Goal: Information Seeking & Learning: Learn about a topic

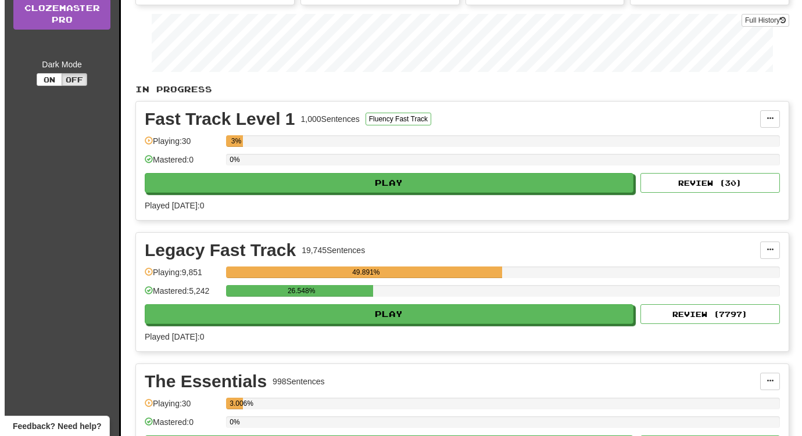
scroll to position [169, 0]
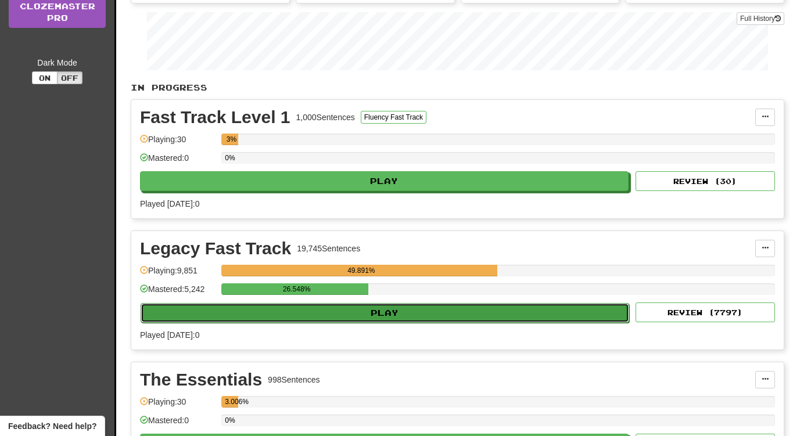
click at [488, 309] on button "Play" at bounding box center [385, 313] width 489 height 20
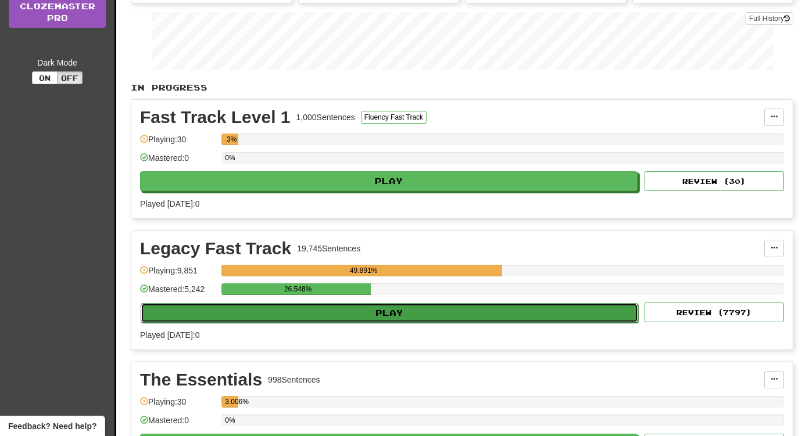
select select "**"
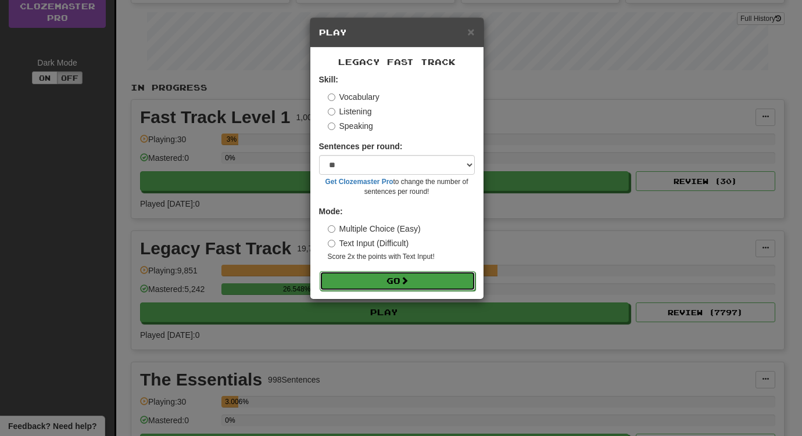
click at [412, 282] on button "Go" at bounding box center [398, 281] width 156 height 20
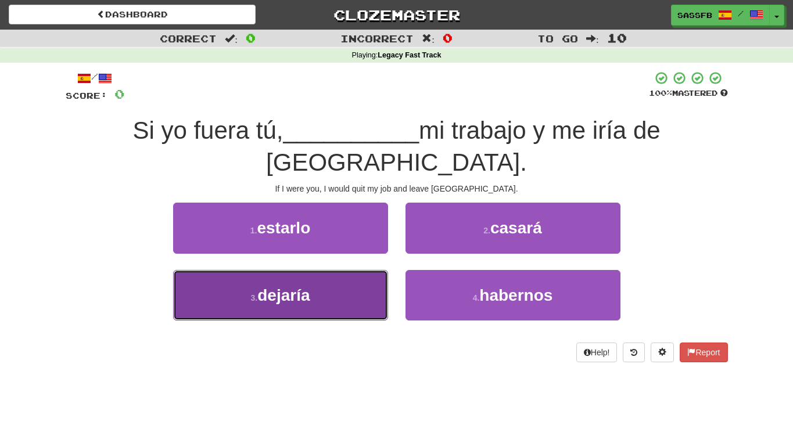
click at [295, 276] on button "3 . dejaría" at bounding box center [280, 295] width 215 height 51
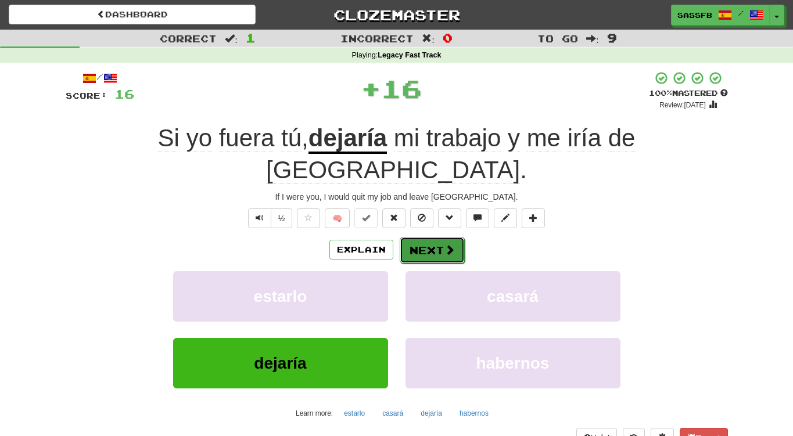
click at [423, 237] on button "Next" at bounding box center [432, 250] width 65 height 27
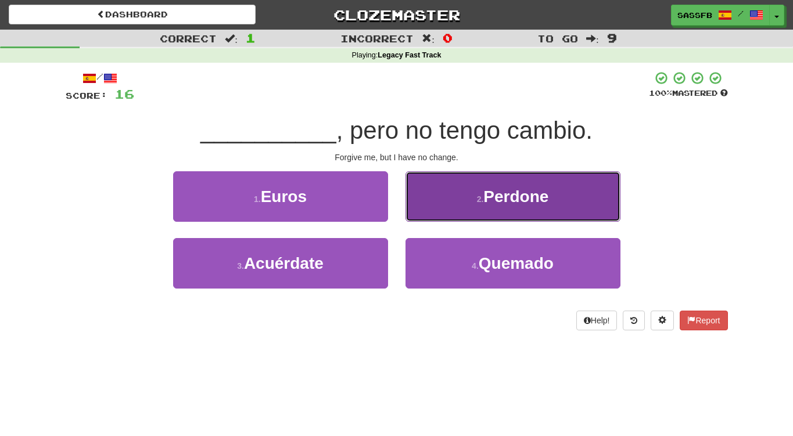
click at [471, 199] on button "2 . Perdone" at bounding box center [513, 196] width 215 height 51
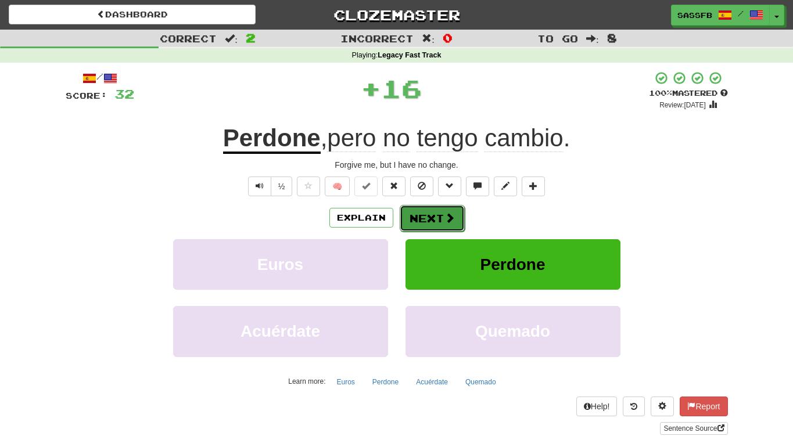
click at [436, 217] on button "Next" at bounding box center [432, 218] width 65 height 27
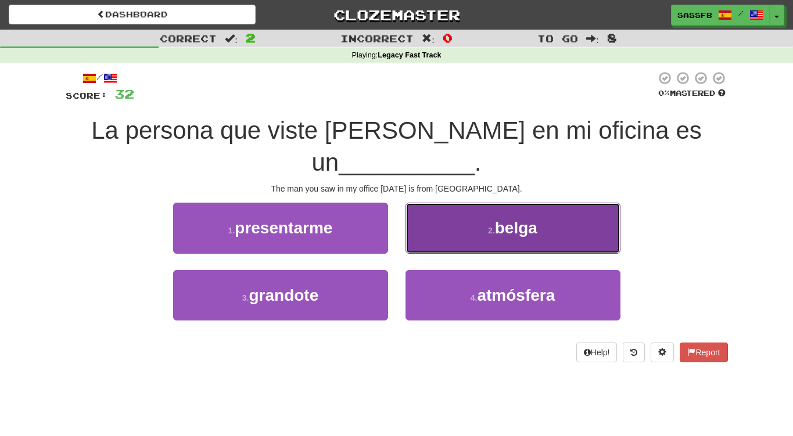
click at [515, 208] on button "2 . belga" at bounding box center [513, 228] width 215 height 51
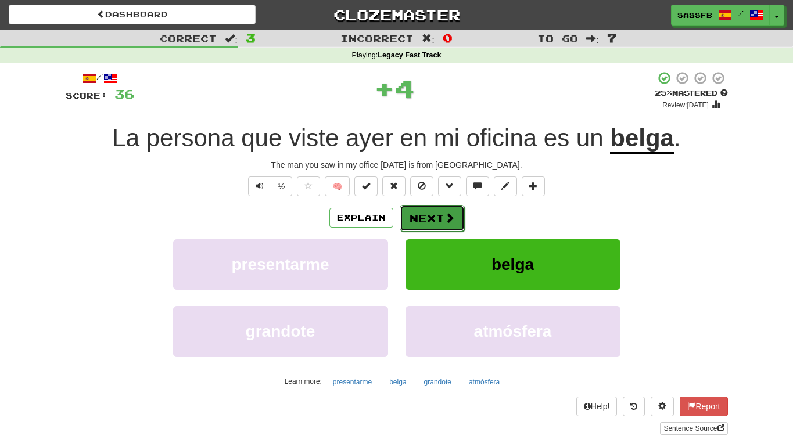
click at [461, 216] on button "Next" at bounding box center [432, 218] width 65 height 27
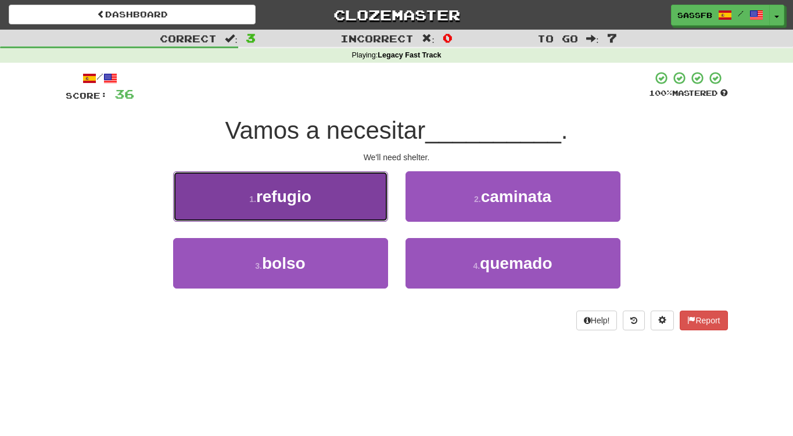
click at [333, 192] on button "1 . refugio" at bounding box center [280, 196] width 215 height 51
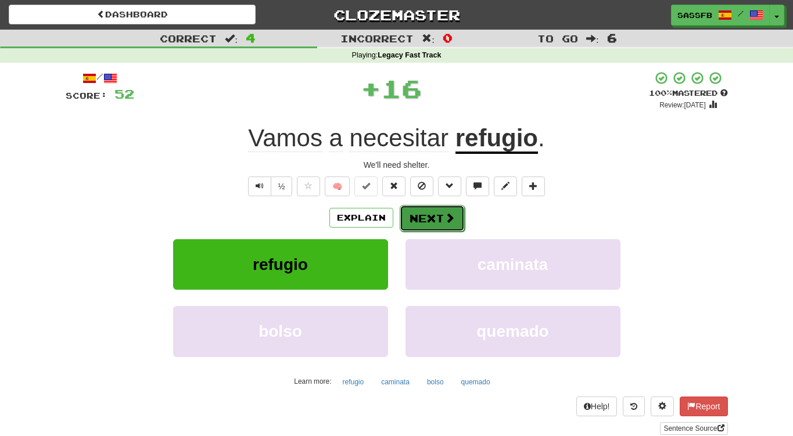
click at [429, 222] on button "Next" at bounding box center [432, 218] width 65 height 27
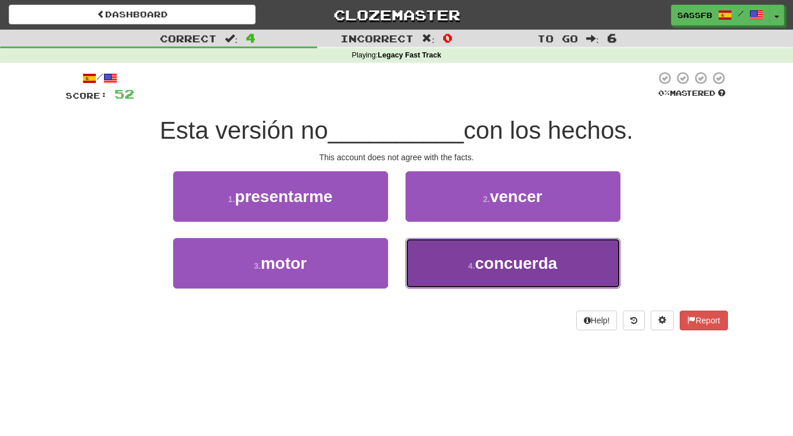
click at [524, 275] on button "4 . concuerda" at bounding box center [513, 263] width 215 height 51
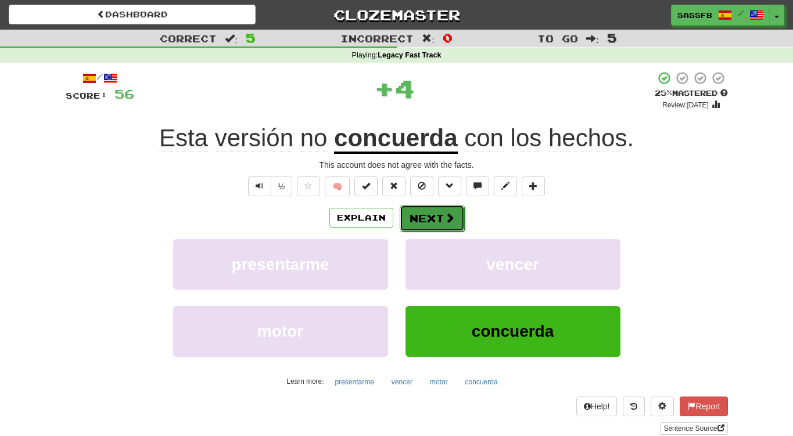
click at [424, 224] on button "Next" at bounding box center [432, 218] width 65 height 27
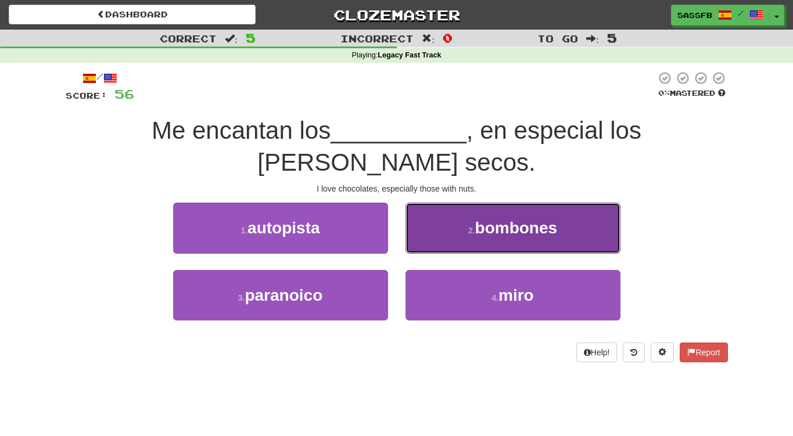
click at [546, 229] on span "bombones" at bounding box center [516, 228] width 83 height 18
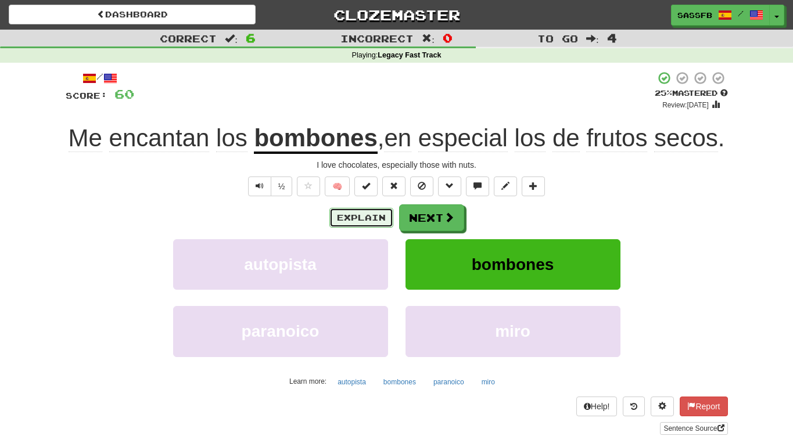
click at [343, 228] on button "Explain" at bounding box center [362, 218] width 64 height 20
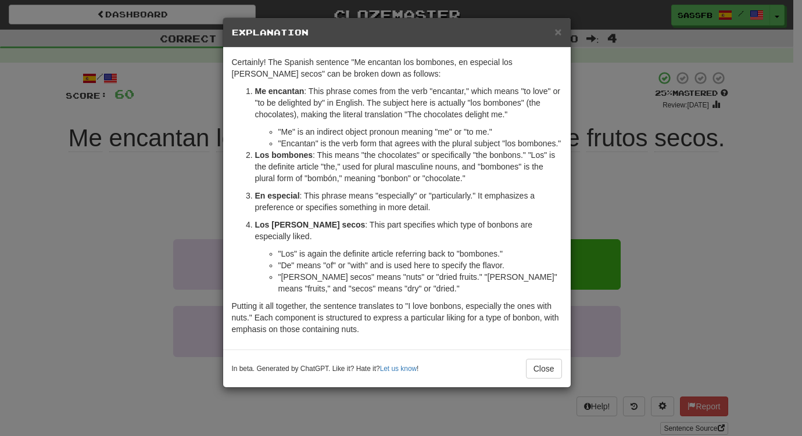
click at [83, 291] on div "× Explanation Certainly! The Spanish sentence "Me encantan los bombones, en esp…" at bounding box center [401, 218] width 802 height 436
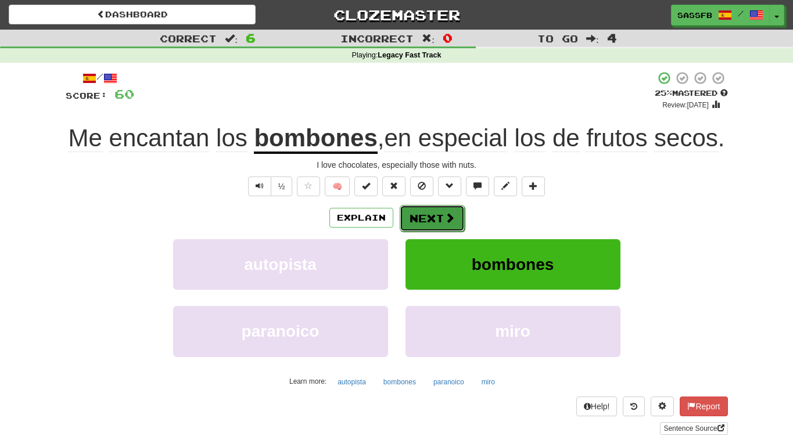
click at [427, 232] on button "Next" at bounding box center [432, 218] width 65 height 27
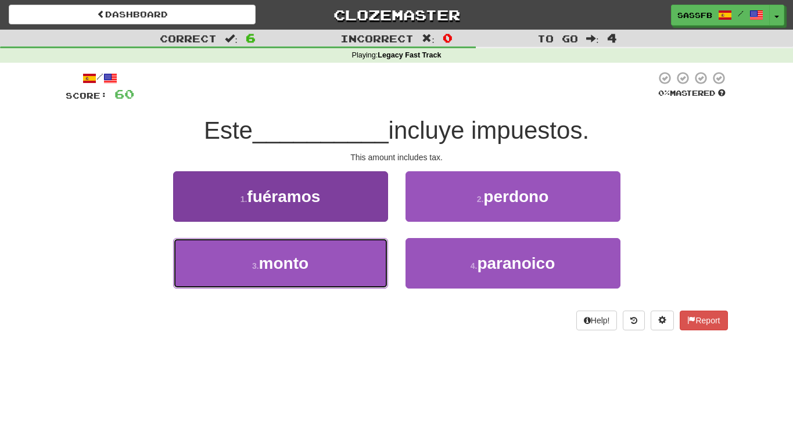
drag, startPoint x: 270, startPoint y: 275, endPoint x: 276, endPoint y: 275, distance: 5.8
click at [273, 276] on button "3 . monto" at bounding box center [280, 263] width 215 height 51
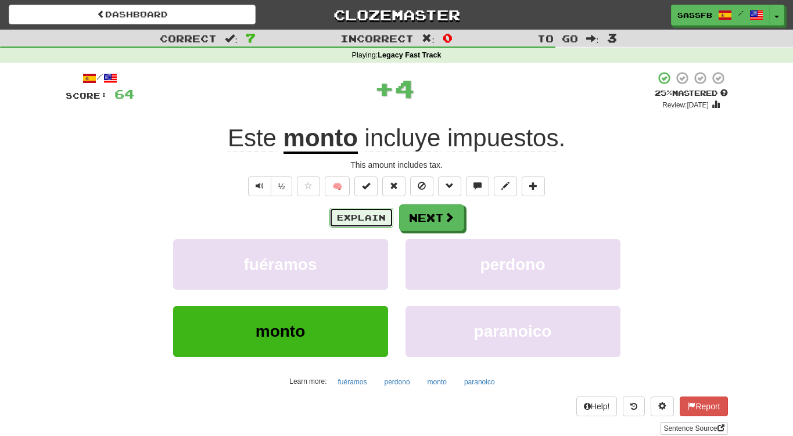
click at [356, 220] on button "Explain" at bounding box center [362, 218] width 64 height 20
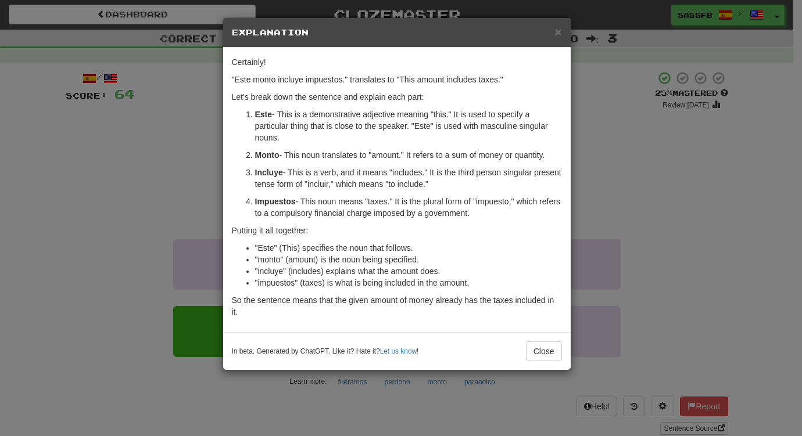
click at [112, 221] on div "× Explanation Certainly! "Este monto incluye impuestos." translates to "This am…" at bounding box center [401, 218] width 802 height 436
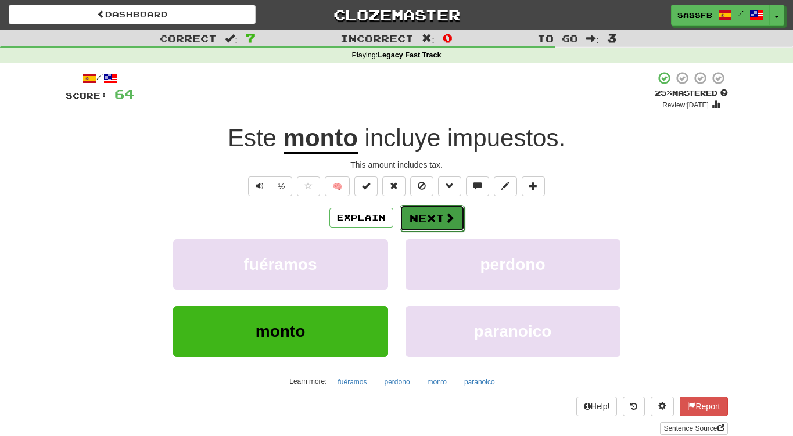
click at [439, 221] on button "Next" at bounding box center [432, 218] width 65 height 27
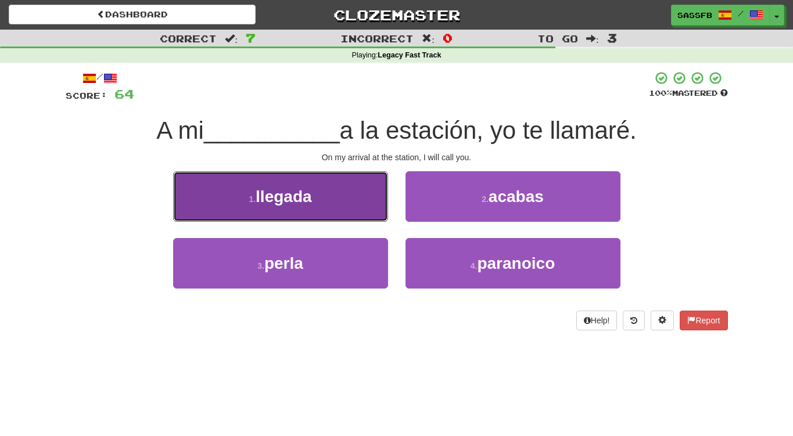
click at [275, 196] on span "llegada" at bounding box center [284, 197] width 56 height 18
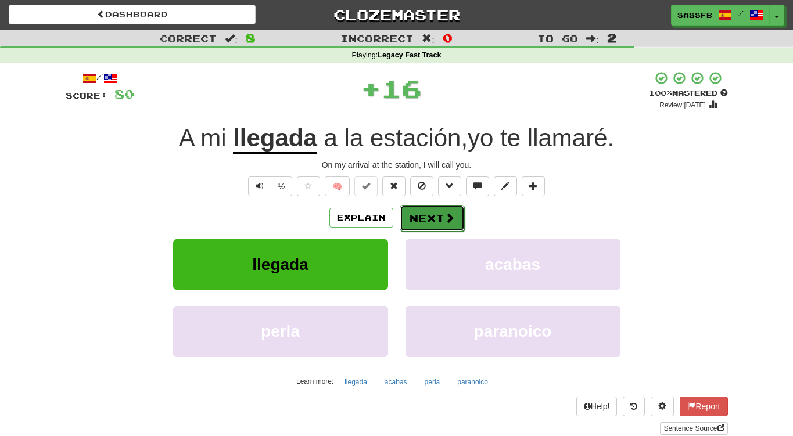
click at [437, 224] on button "Next" at bounding box center [432, 218] width 65 height 27
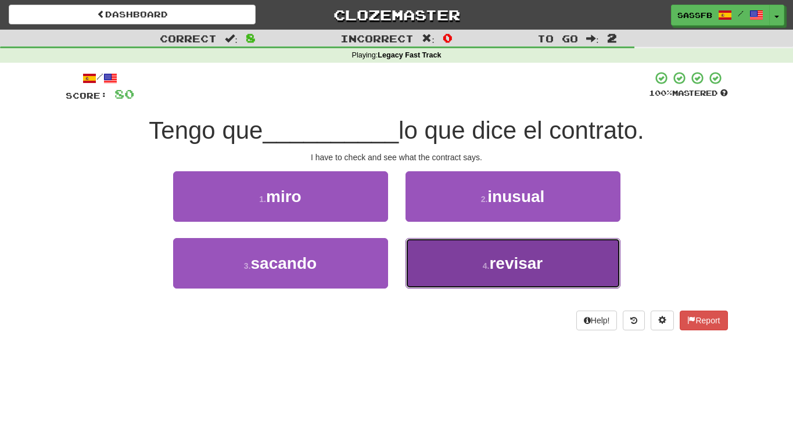
click at [493, 278] on button "4 . revisar" at bounding box center [513, 263] width 215 height 51
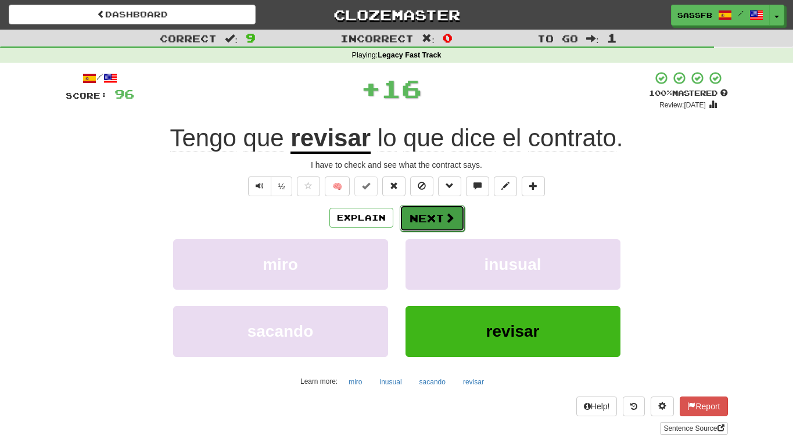
click at [418, 212] on button "Next" at bounding box center [432, 218] width 65 height 27
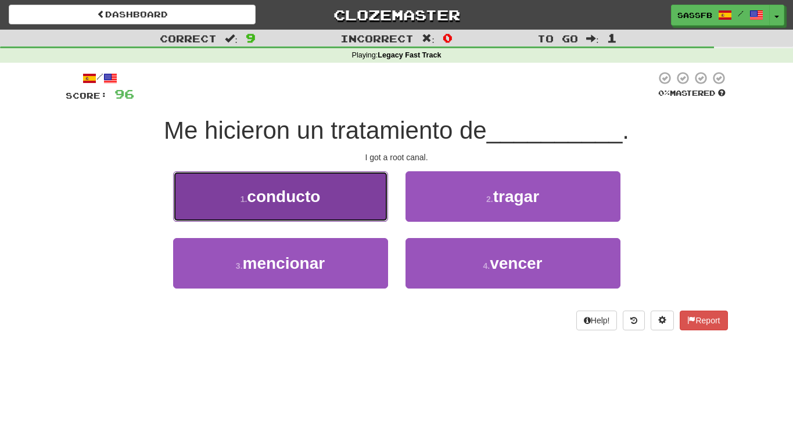
click at [274, 189] on span "conducto" at bounding box center [283, 197] width 73 height 18
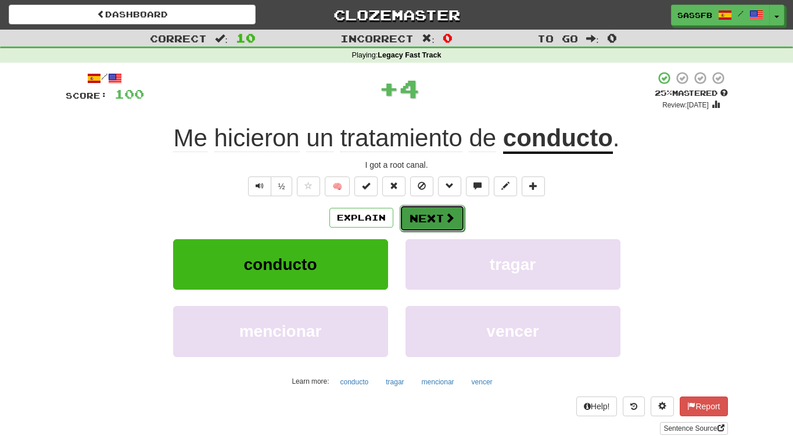
click at [406, 212] on button "Next" at bounding box center [432, 218] width 65 height 27
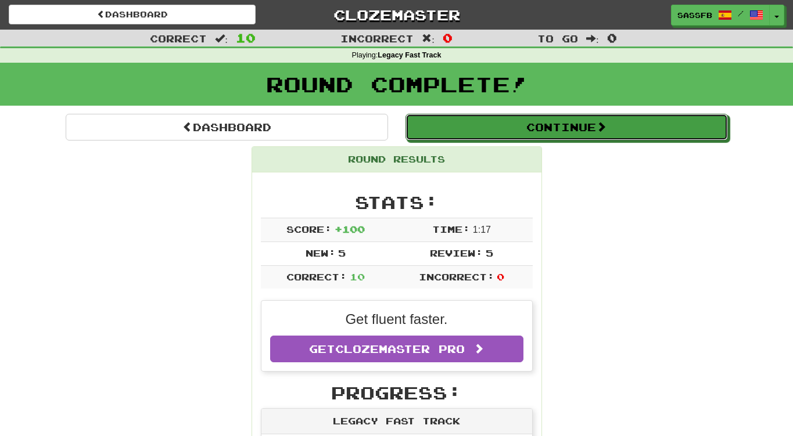
click at [522, 127] on button "Continue" at bounding box center [567, 127] width 323 height 27
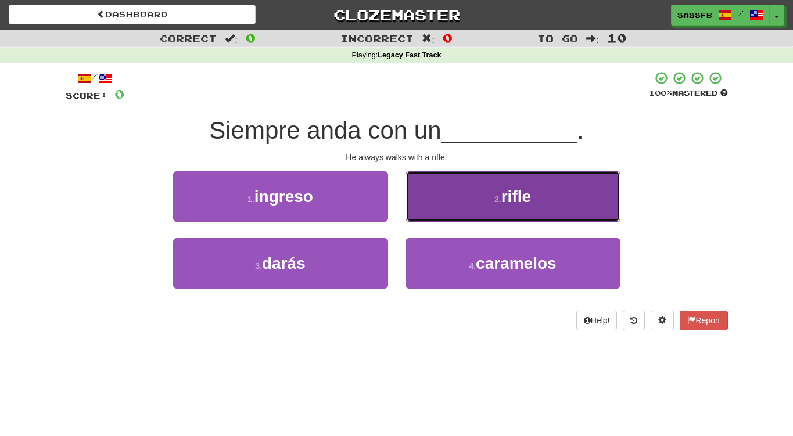
click at [499, 203] on small "2 ." at bounding box center [498, 199] width 7 height 9
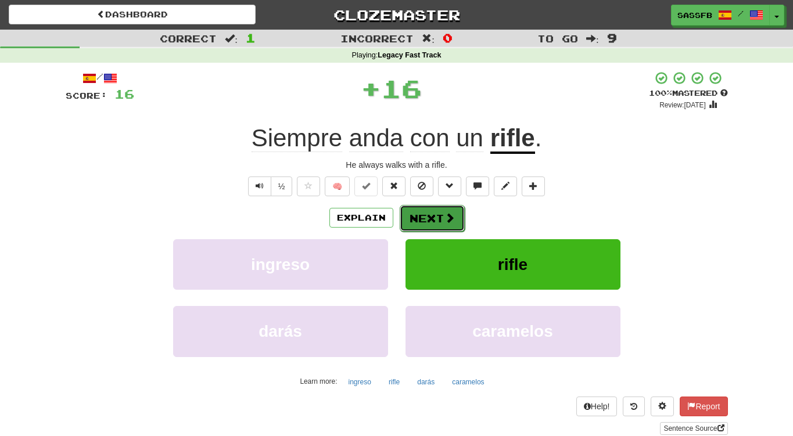
click at [429, 223] on button "Next" at bounding box center [432, 218] width 65 height 27
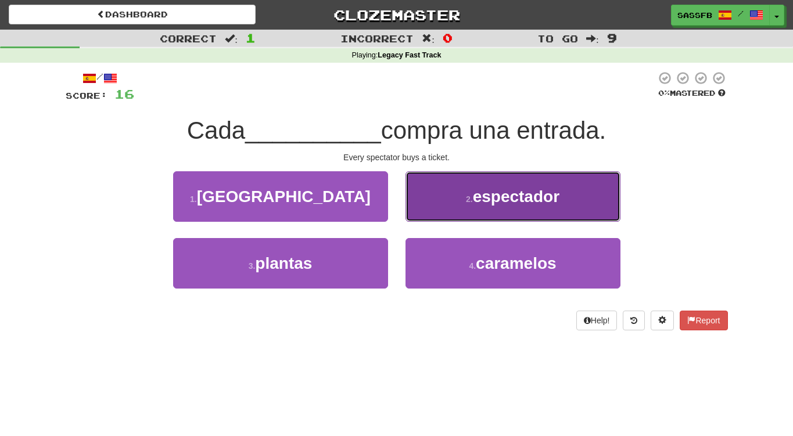
click at [440, 204] on button "2 . espectador" at bounding box center [513, 196] width 215 height 51
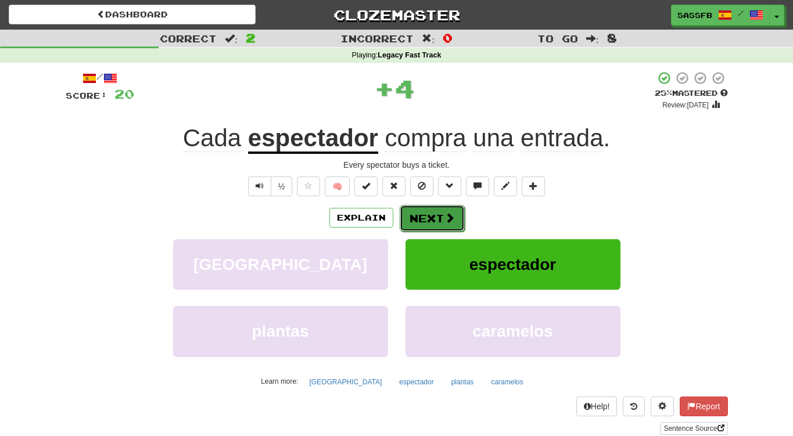
click at [416, 223] on button "Next" at bounding box center [432, 218] width 65 height 27
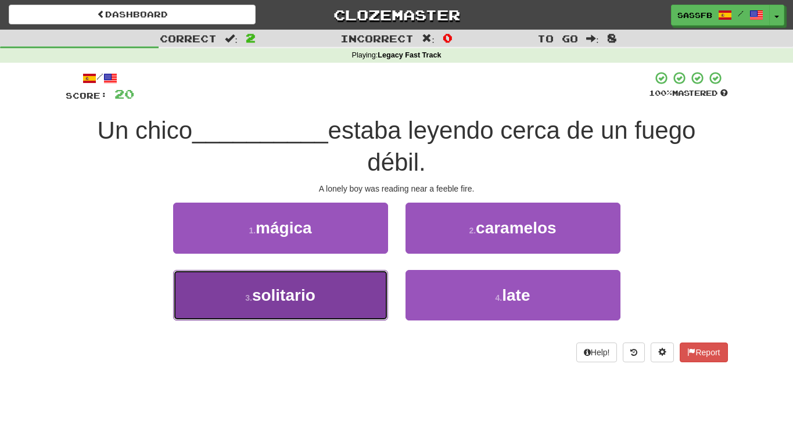
click at [323, 293] on button "3 . solitario" at bounding box center [280, 295] width 215 height 51
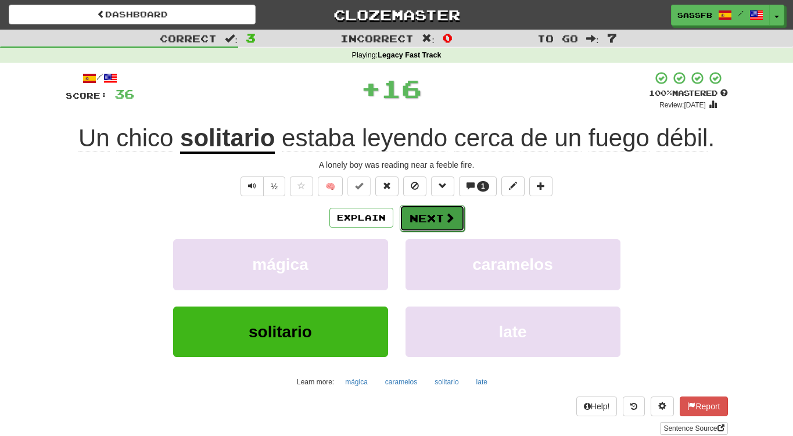
click at [433, 221] on button "Next" at bounding box center [432, 218] width 65 height 27
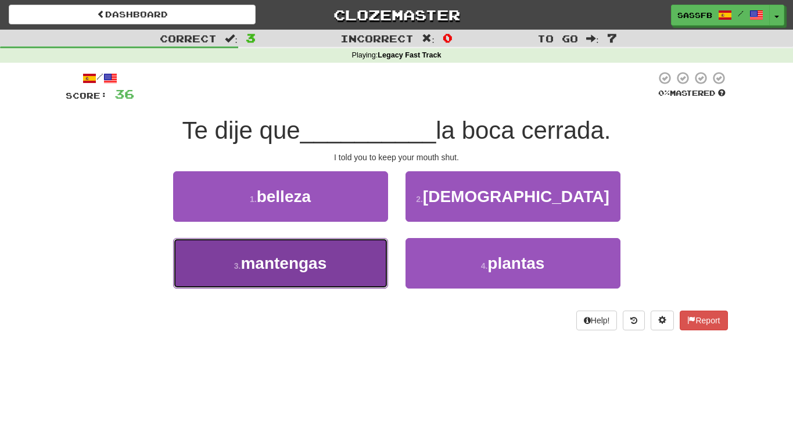
click at [267, 281] on button "3 . mantengas" at bounding box center [280, 263] width 215 height 51
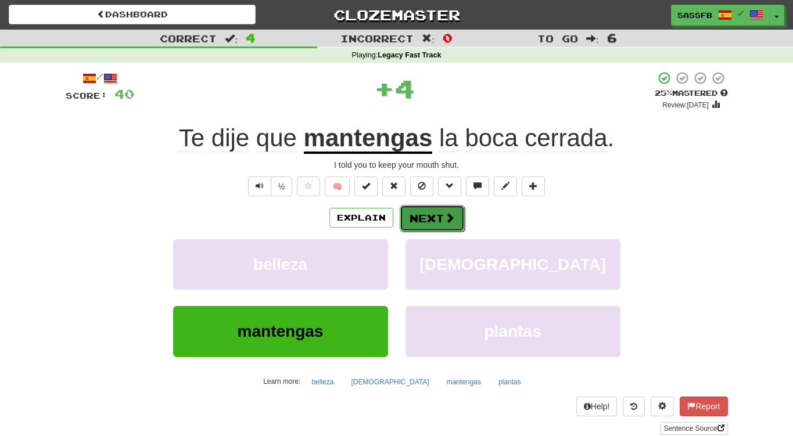
click at [424, 223] on button "Next" at bounding box center [432, 218] width 65 height 27
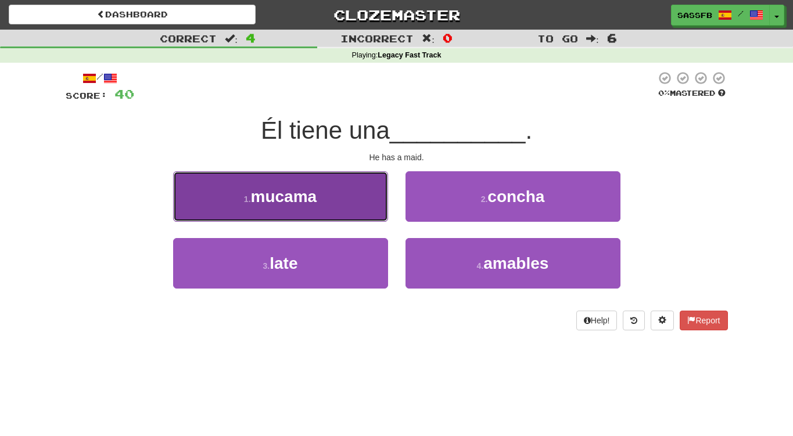
click at [341, 194] on button "1 . mucama" at bounding box center [280, 196] width 215 height 51
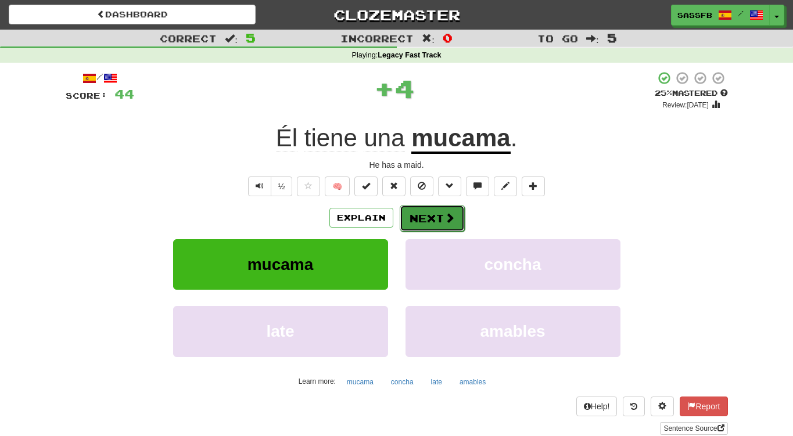
click at [449, 217] on span at bounding box center [450, 218] width 10 height 10
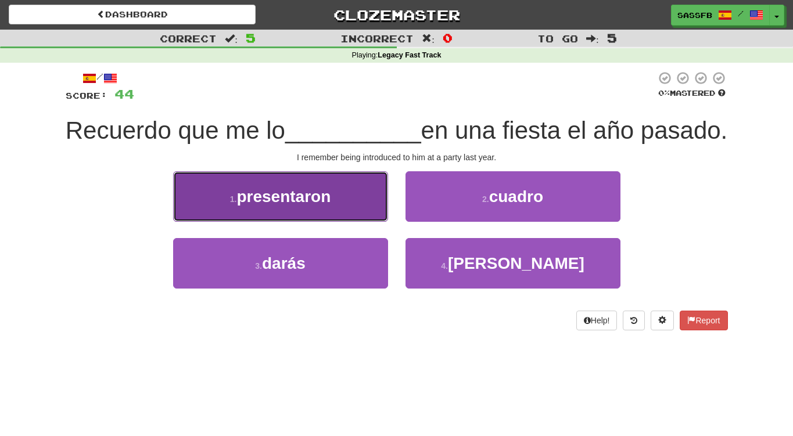
click at [292, 206] on span "presentaron" at bounding box center [284, 197] width 94 height 18
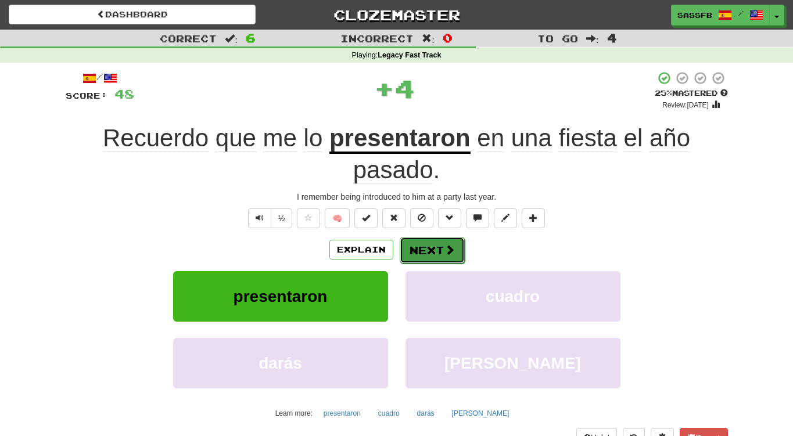
click at [439, 244] on button "Next" at bounding box center [432, 250] width 65 height 27
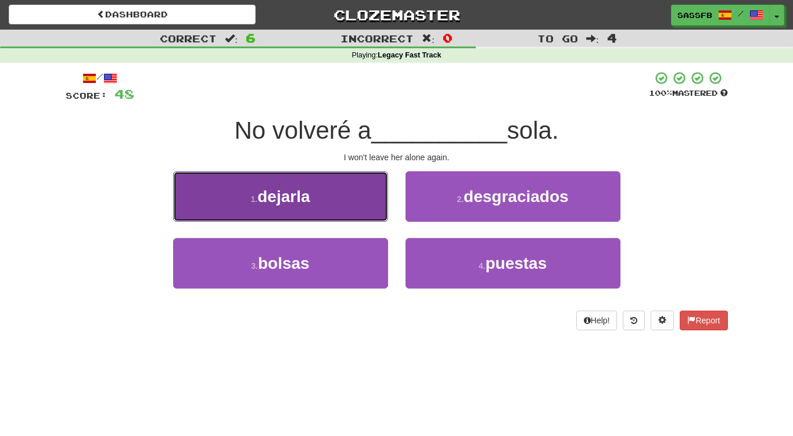
click at [341, 213] on button "1 . dejarla" at bounding box center [280, 196] width 215 height 51
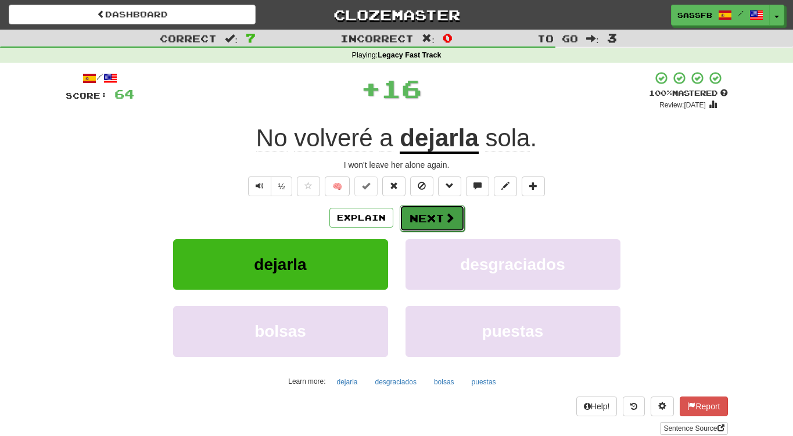
click at [416, 210] on button "Next" at bounding box center [432, 218] width 65 height 27
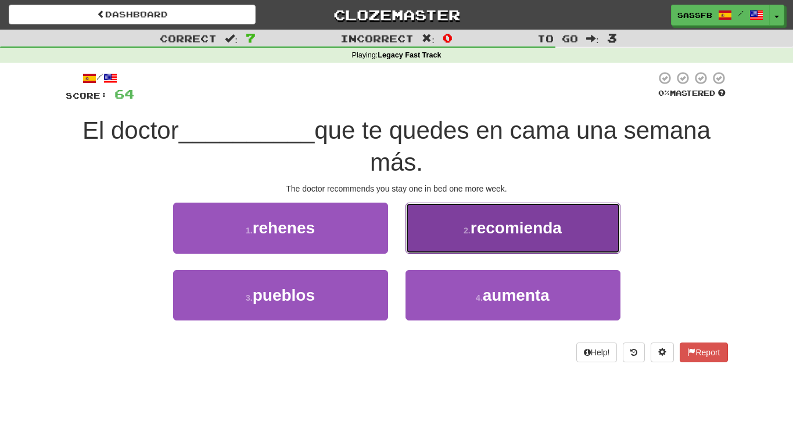
click at [495, 219] on span "recomienda" at bounding box center [516, 228] width 91 height 18
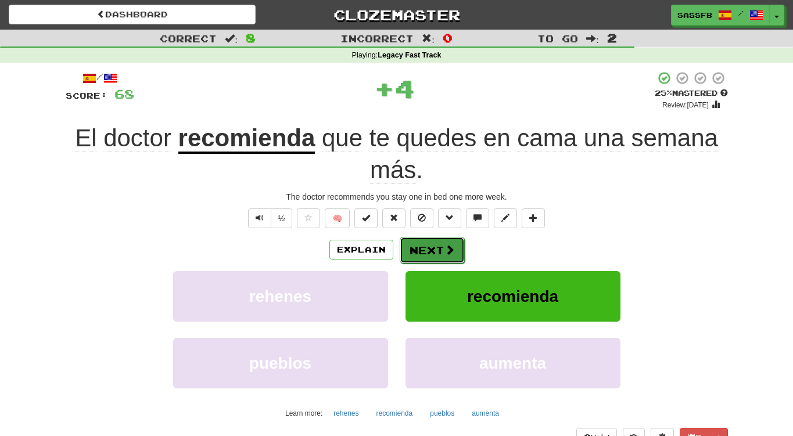
click at [440, 259] on button "Next" at bounding box center [432, 250] width 65 height 27
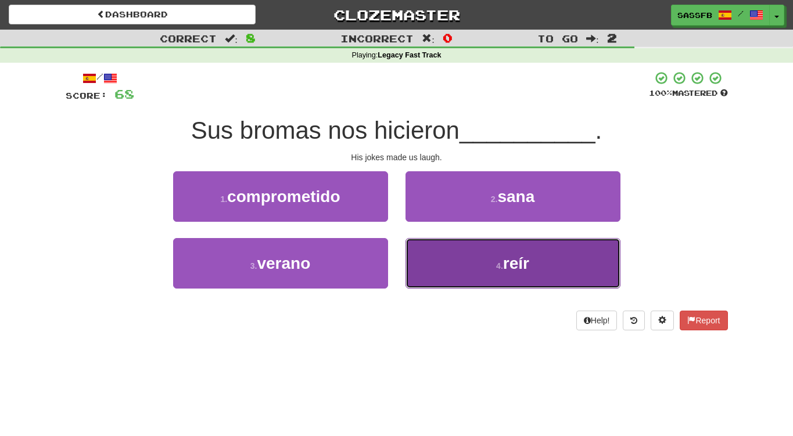
click at [533, 267] on button "4 . reír" at bounding box center [513, 263] width 215 height 51
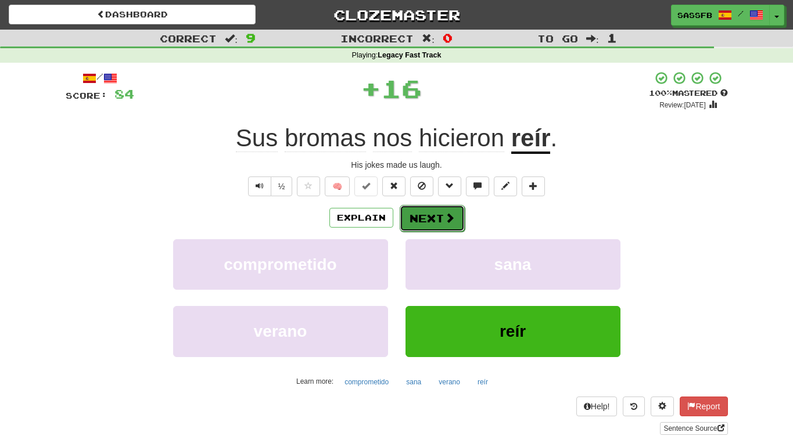
click at [439, 221] on button "Next" at bounding box center [432, 218] width 65 height 27
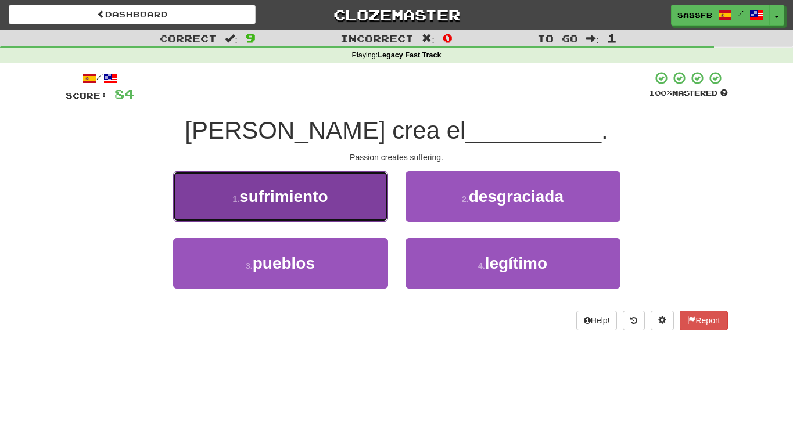
click at [277, 198] on span "sufrimiento" at bounding box center [283, 197] width 88 height 18
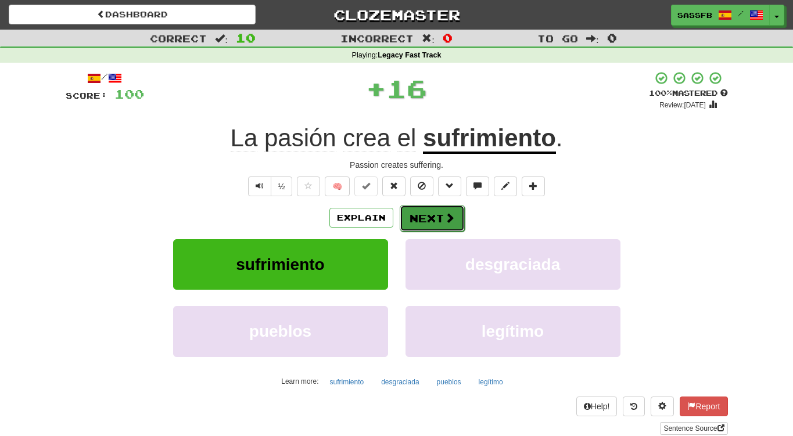
click at [434, 221] on button "Next" at bounding box center [432, 218] width 65 height 27
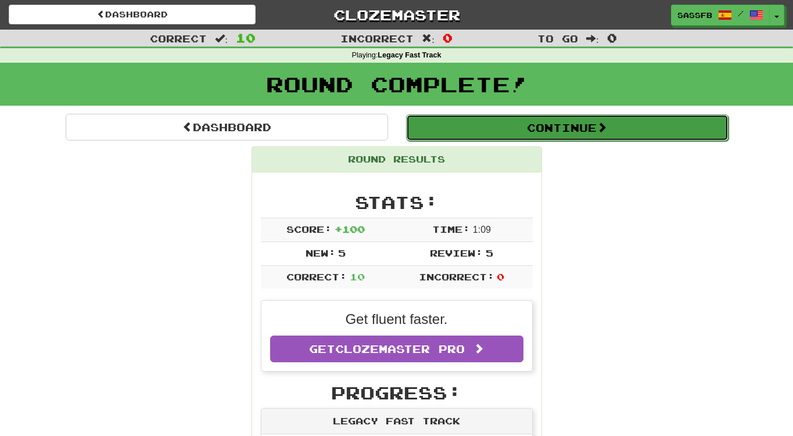
click at [613, 130] on button "Continue" at bounding box center [567, 127] width 323 height 27
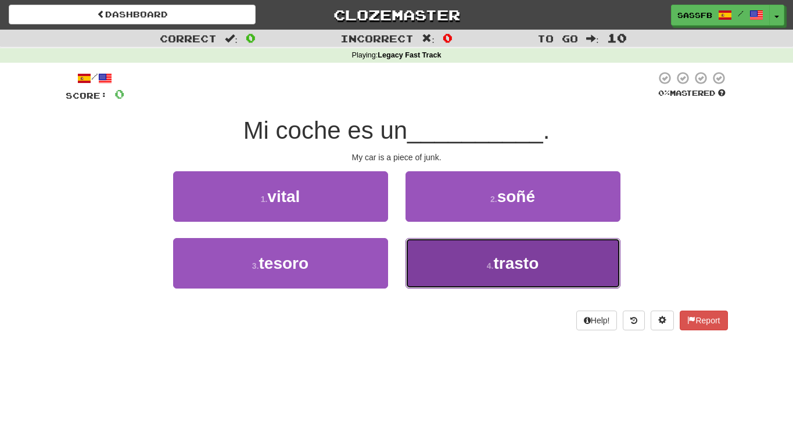
click at [510, 266] on span "trasto" at bounding box center [515, 264] width 45 height 18
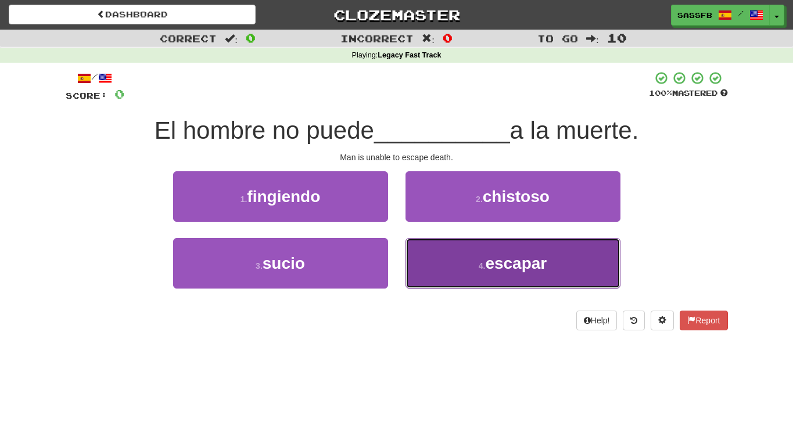
click at [499, 262] on span "escapar" at bounding box center [516, 264] width 62 height 18
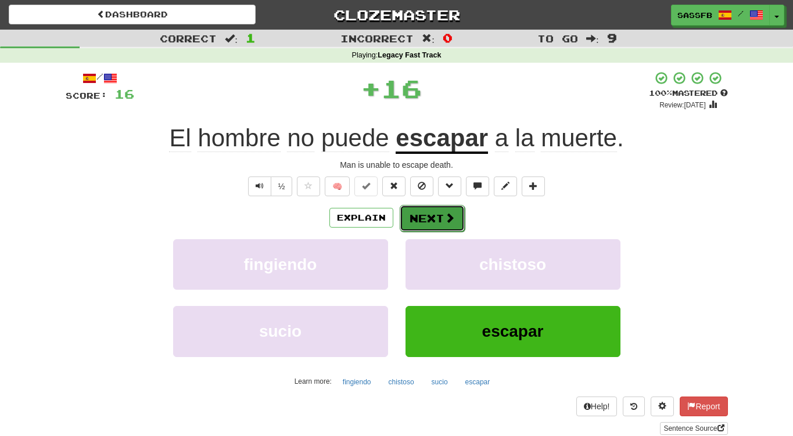
click at [427, 220] on button "Next" at bounding box center [432, 218] width 65 height 27
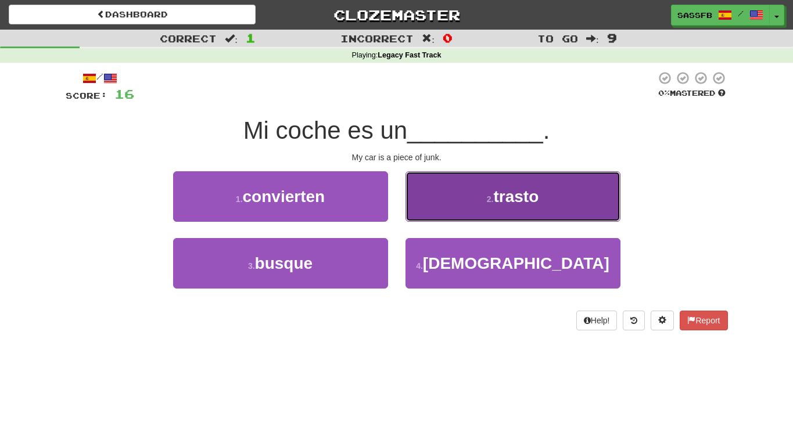
click at [490, 211] on button "2 . trasto" at bounding box center [513, 196] width 215 height 51
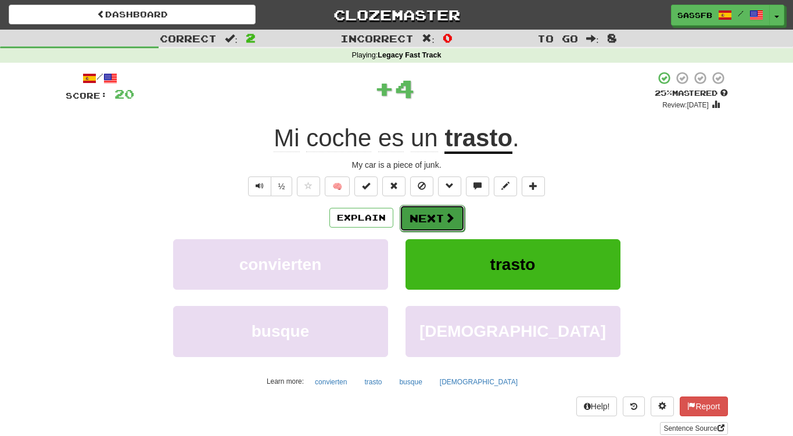
click at [442, 227] on button "Next" at bounding box center [432, 218] width 65 height 27
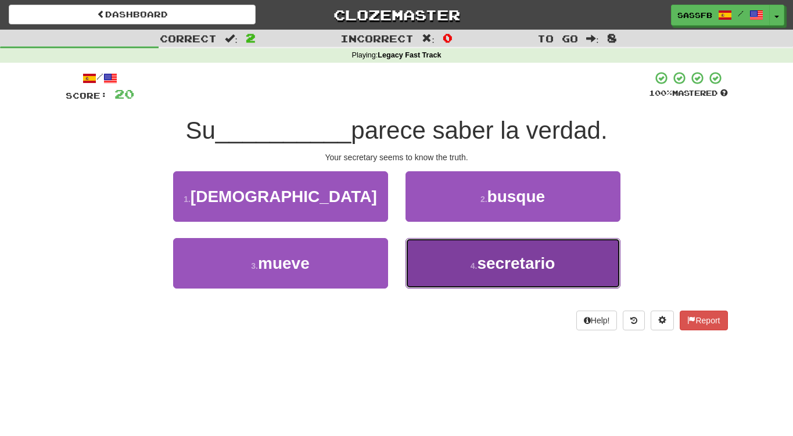
click at [492, 274] on button "4 . secretario" at bounding box center [513, 263] width 215 height 51
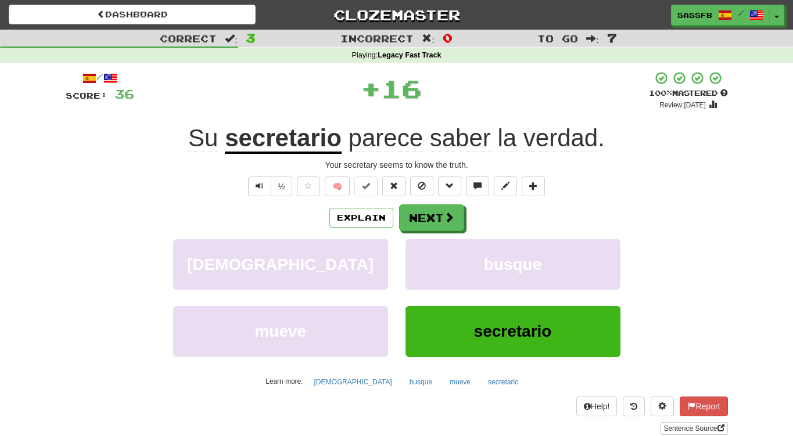
click at [444, 232] on div "Explain Next [DEMOGRAPHIC_DATA] busque mueve secretario Learn more: [DEMOGRAPHI…" at bounding box center [397, 298] width 663 height 187
click at [445, 223] on span at bounding box center [450, 218] width 10 height 10
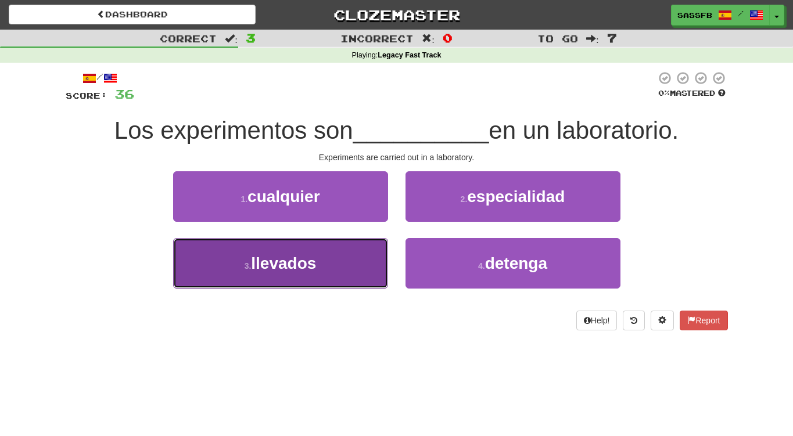
click at [288, 282] on button "3 . llevados" at bounding box center [280, 263] width 215 height 51
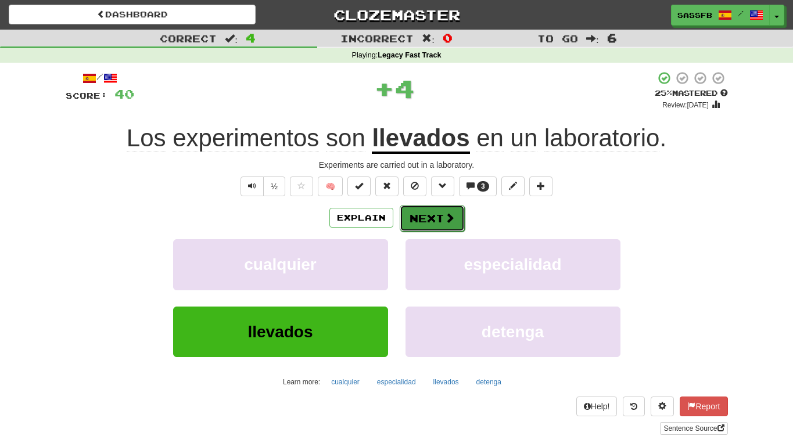
click at [428, 219] on button "Next" at bounding box center [432, 218] width 65 height 27
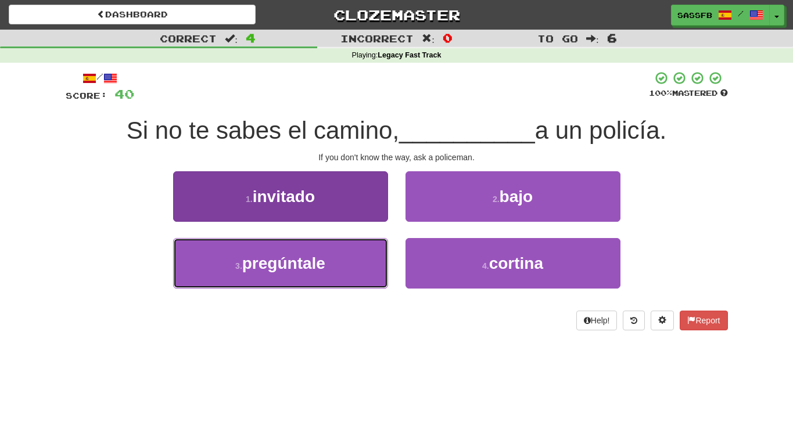
drag, startPoint x: 221, startPoint y: 263, endPoint x: 264, endPoint y: 264, distance: 43.0
click at [223, 264] on button "3 . pregúntale" at bounding box center [280, 263] width 215 height 51
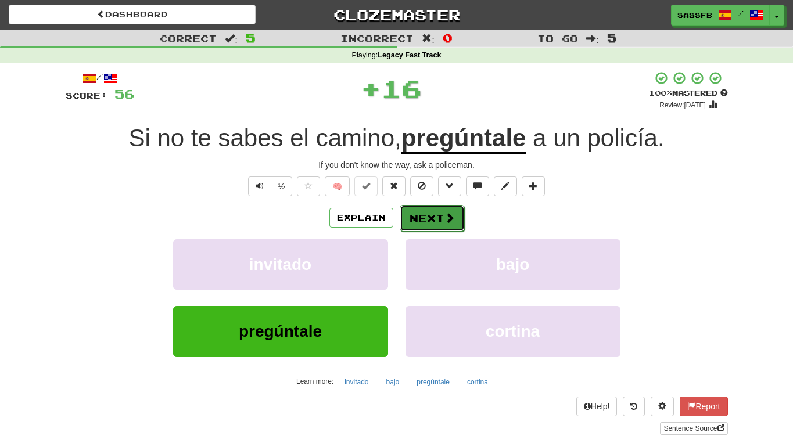
click at [445, 218] on span at bounding box center [450, 218] width 10 height 10
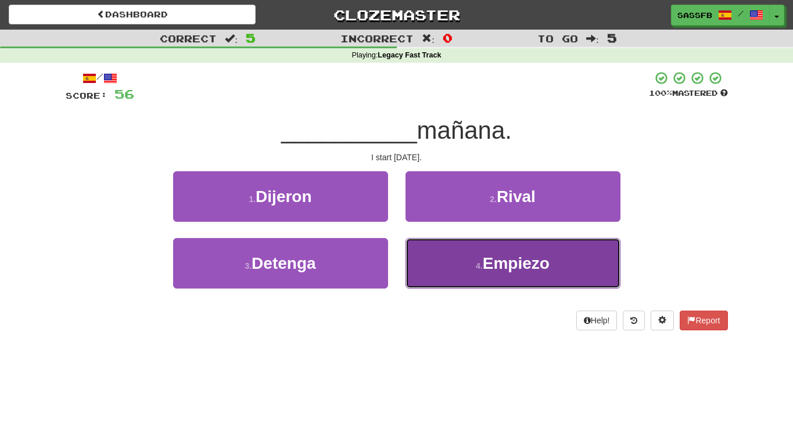
click at [511, 269] on span "Empiezo" at bounding box center [516, 264] width 67 height 18
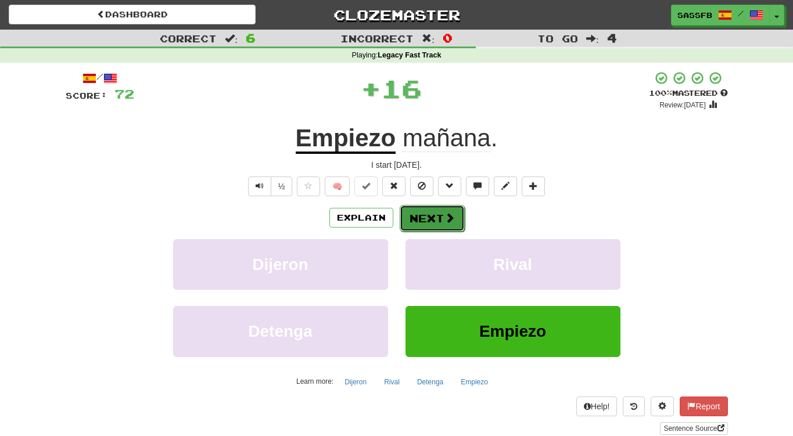
click at [425, 221] on button "Next" at bounding box center [432, 218] width 65 height 27
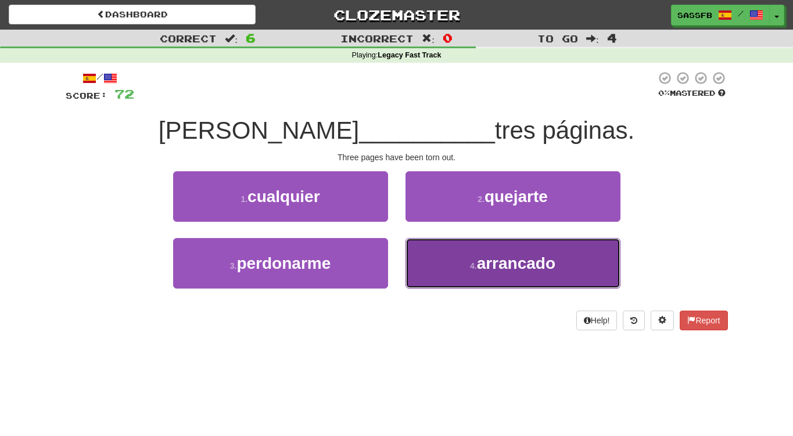
click at [558, 264] on button "4 . arrancado" at bounding box center [513, 263] width 215 height 51
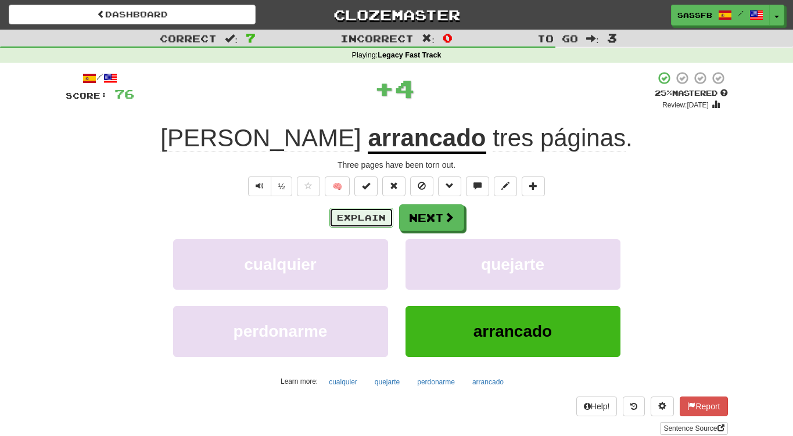
click at [354, 217] on button "Explain" at bounding box center [362, 218] width 64 height 20
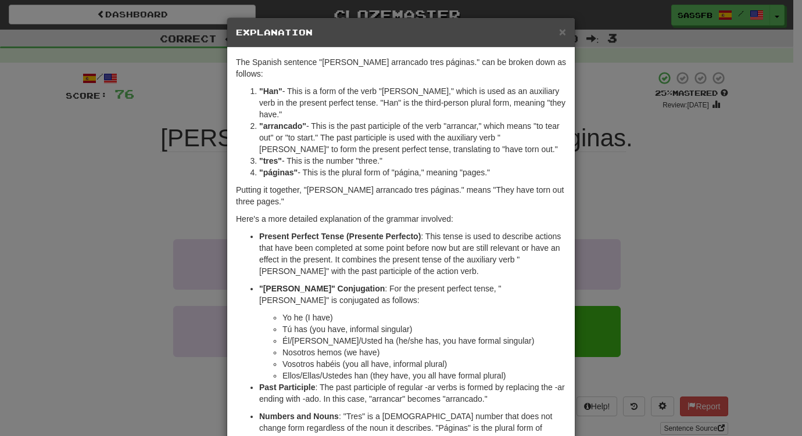
drag, startPoint x: 59, startPoint y: 163, endPoint x: 62, endPoint y: 148, distance: 15.5
click at [59, 162] on div "× Explanation The Spanish sentence "Han arrancado tres páginas." can be broken …" at bounding box center [401, 218] width 802 height 436
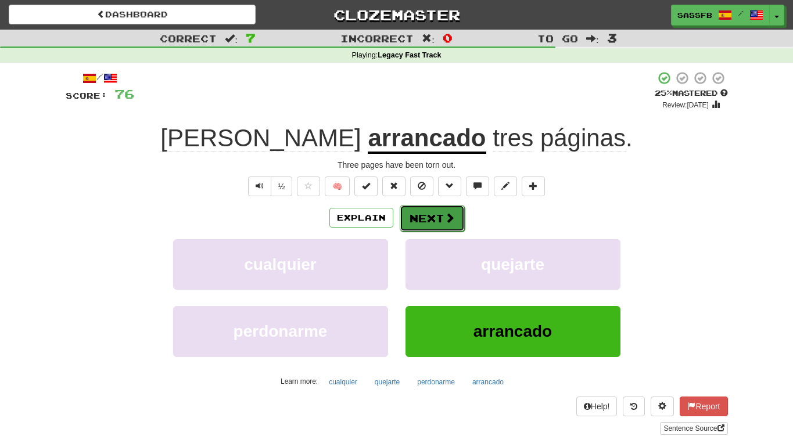
click at [434, 215] on button "Next" at bounding box center [432, 218] width 65 height 27
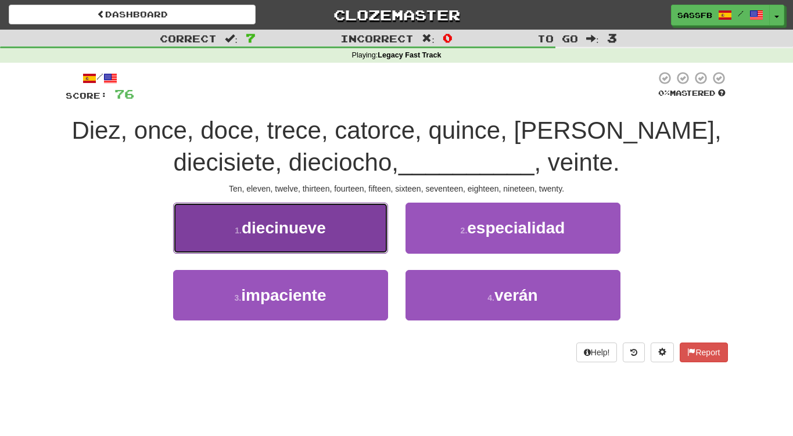
click at [338, 227] on button "1 . diecinueve" at bounding box center [280, 228] width 215 height 51
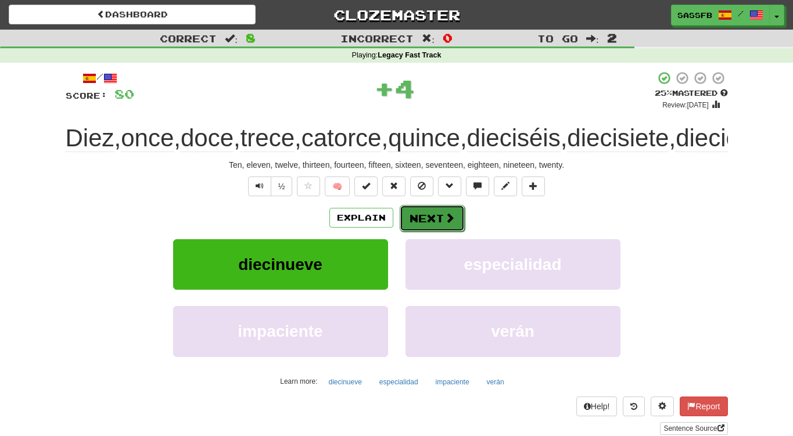
click at [427, 232] on button "Next" at bounding box center [432, 218] width 65 height 27
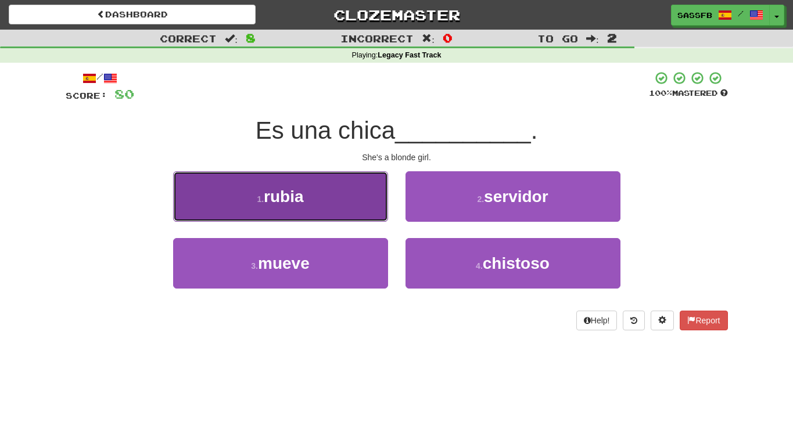
click at [300, 196] on span "rubia" at bounding box center [284, 197] width 40 height 18
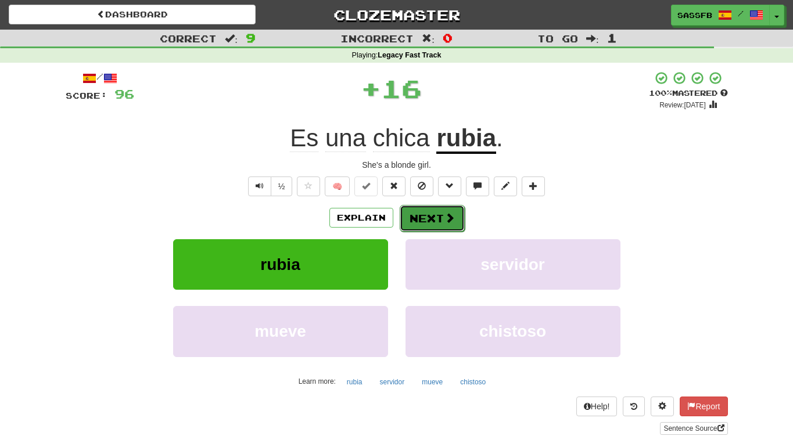
click at [456, 230] on button "Next" at bounding box center [432, 218] width 65 height 27
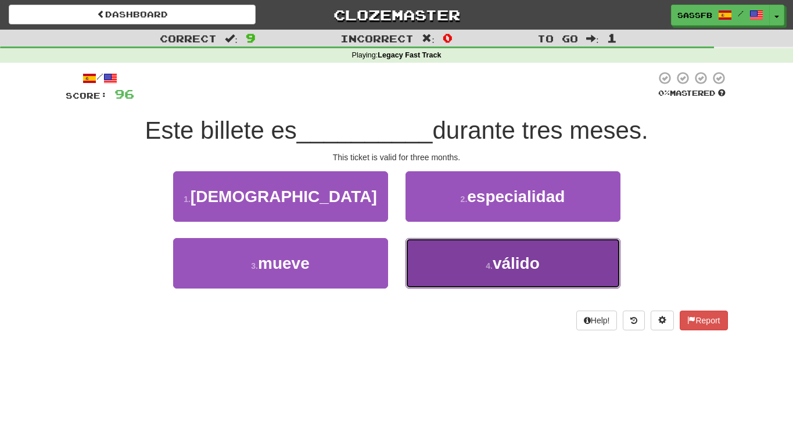
click at [487, 275] on button "4 . válido" at bounding box center [513, 263] width 215 height 51
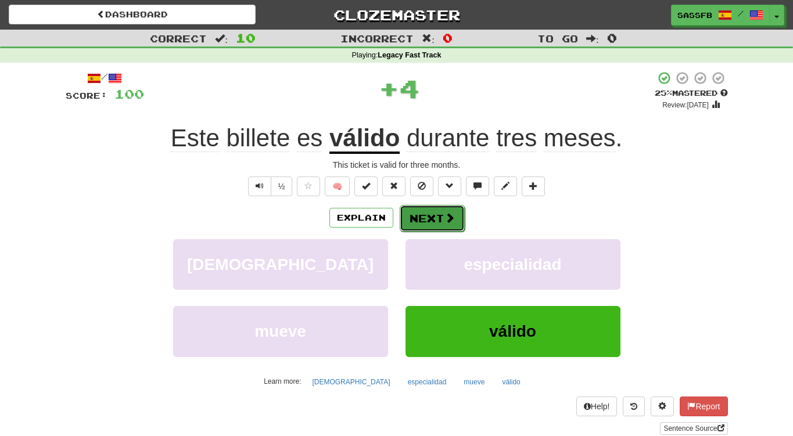
click at [452, 223] on span at bounding box center [450, 218] width 10 height 10
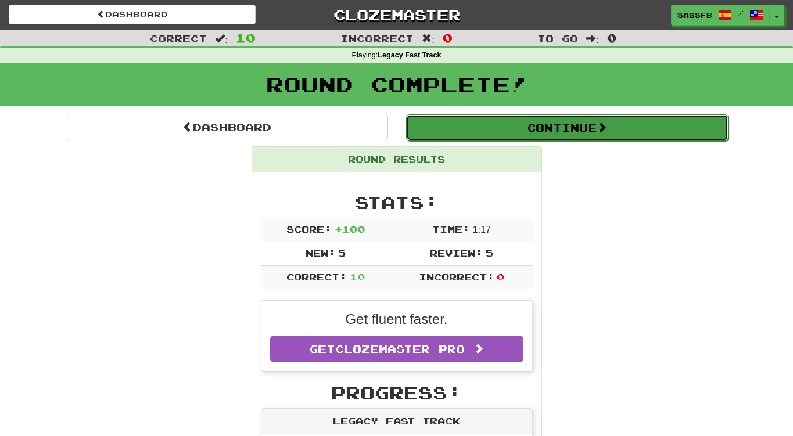
click at [579, 130] on button "Continue" at bounding box center [567, 127] width 323 height 27
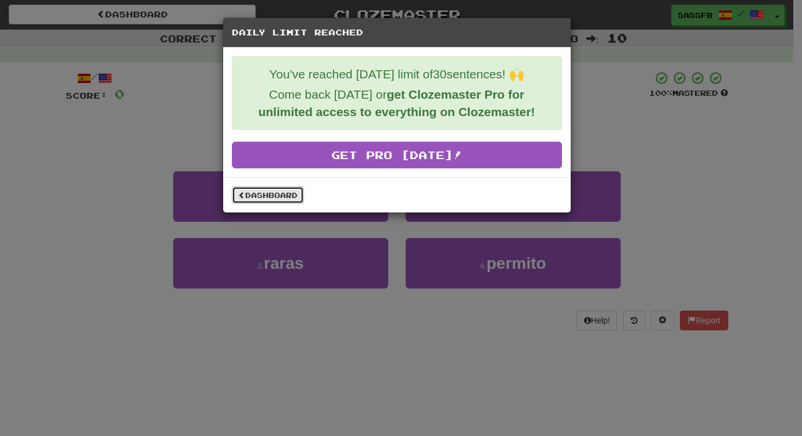
click at [281, 202] on link "Dashboard" at bounding box center [268, 195] width 72 height 17
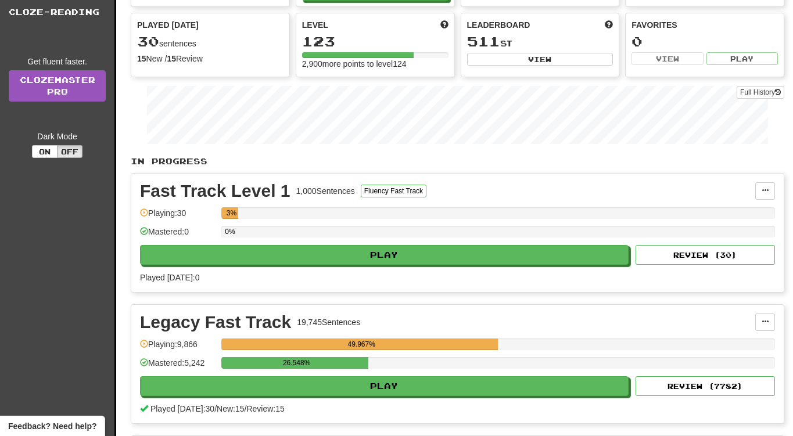
scroll to position [162, 0]
